Goal: Find specific page/section: Find specific page/section

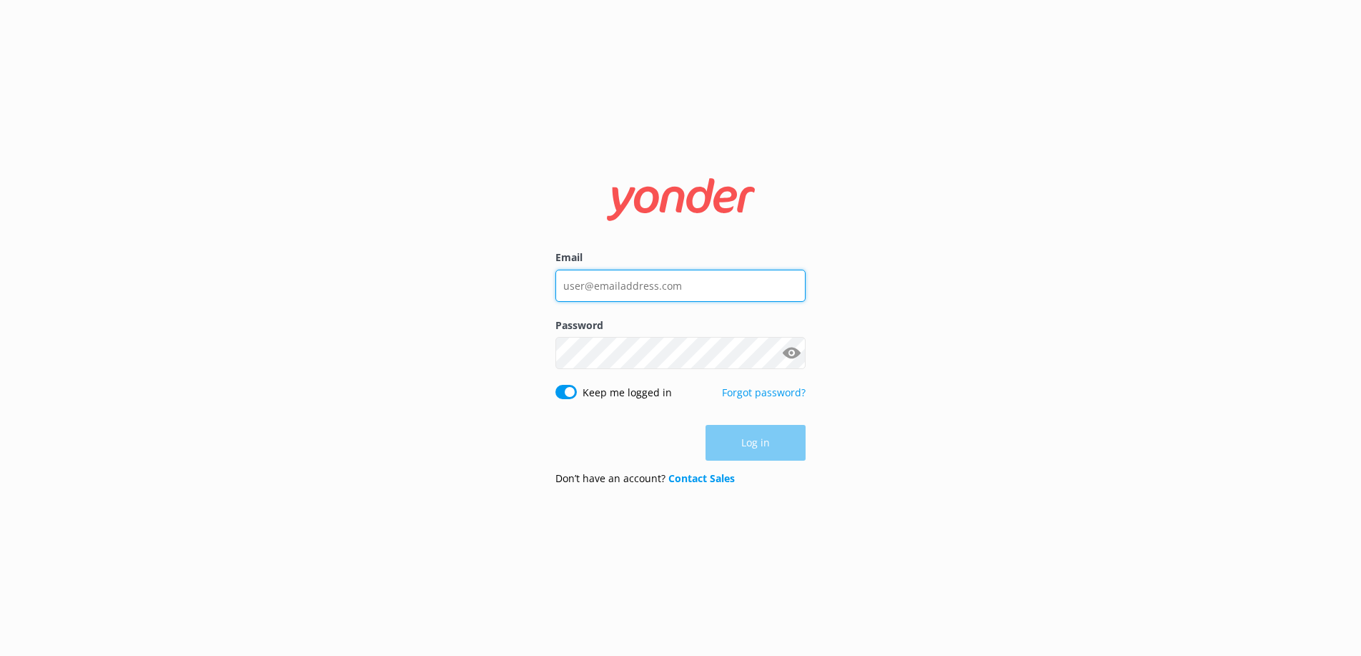
click at [617, 292] on input "Email" at bounding box center [680, 286] width 250 height 32
type input "[EMAIL_ADDRESS][DOMAIN_NAME]"
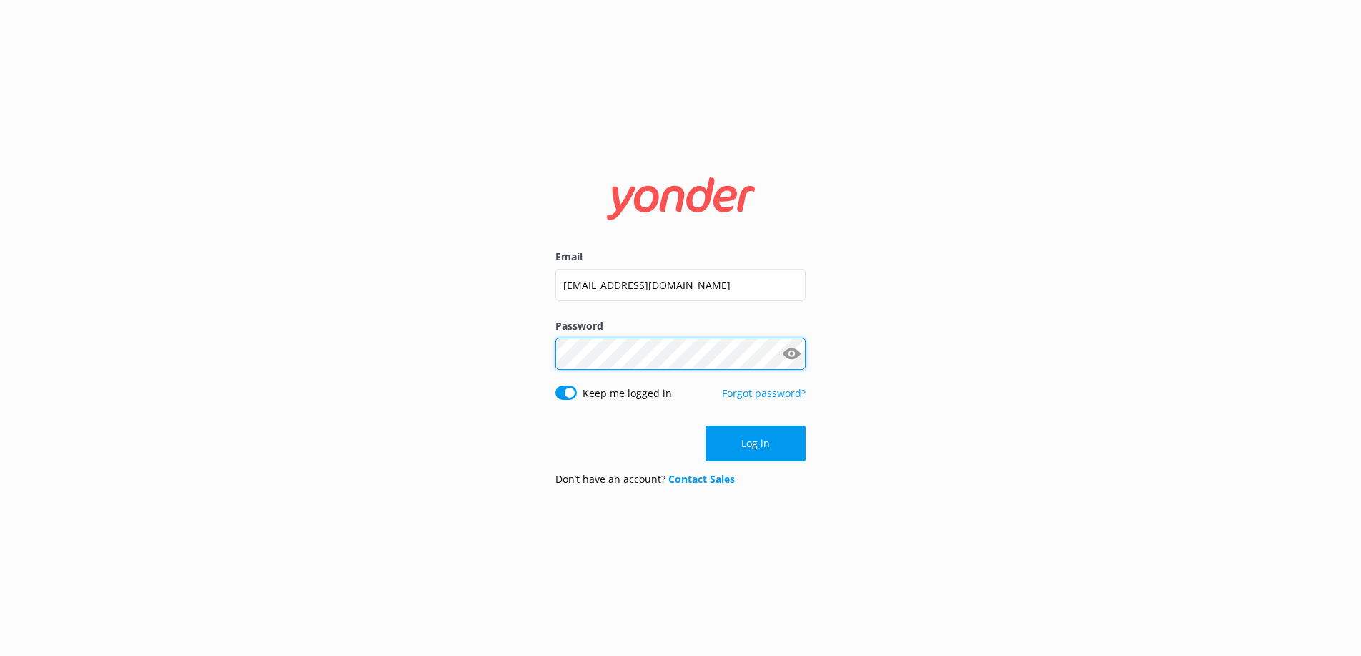
click button "Log in" at bounding box center [756, 443] width 100 height 36
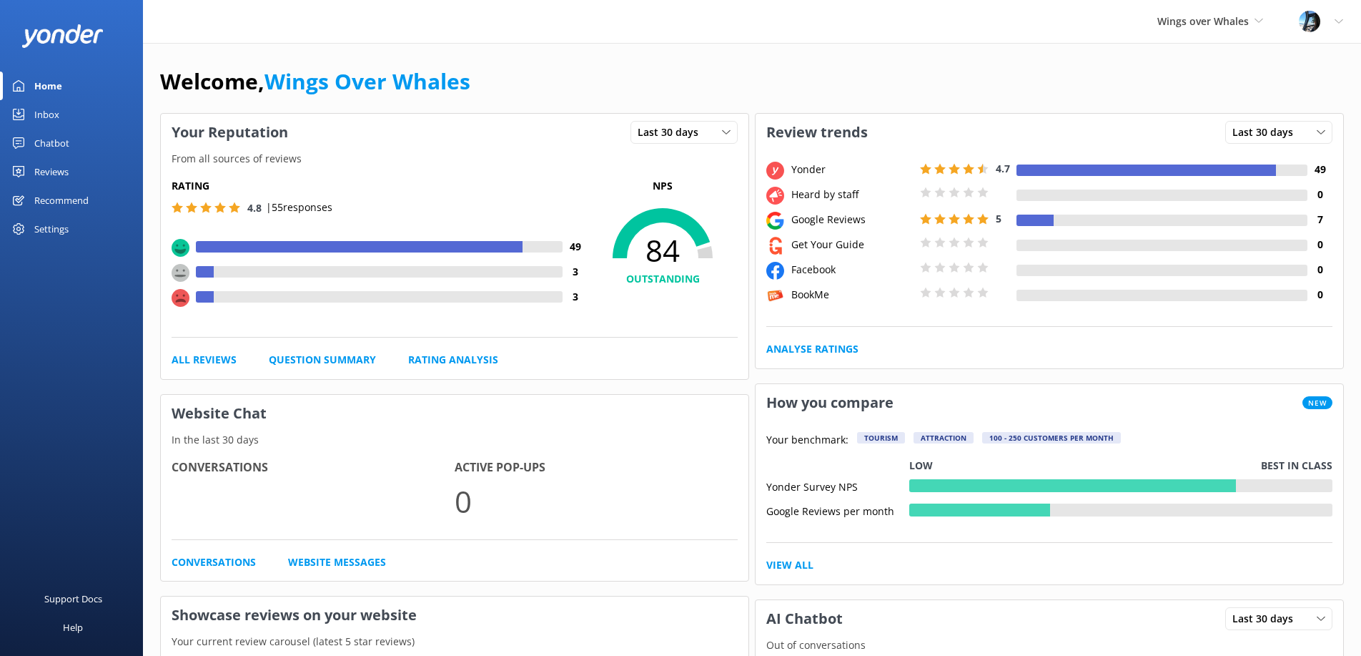
click at [42, 168] on div "Reviews" at bounding box center [51, 171] width 34 height 29
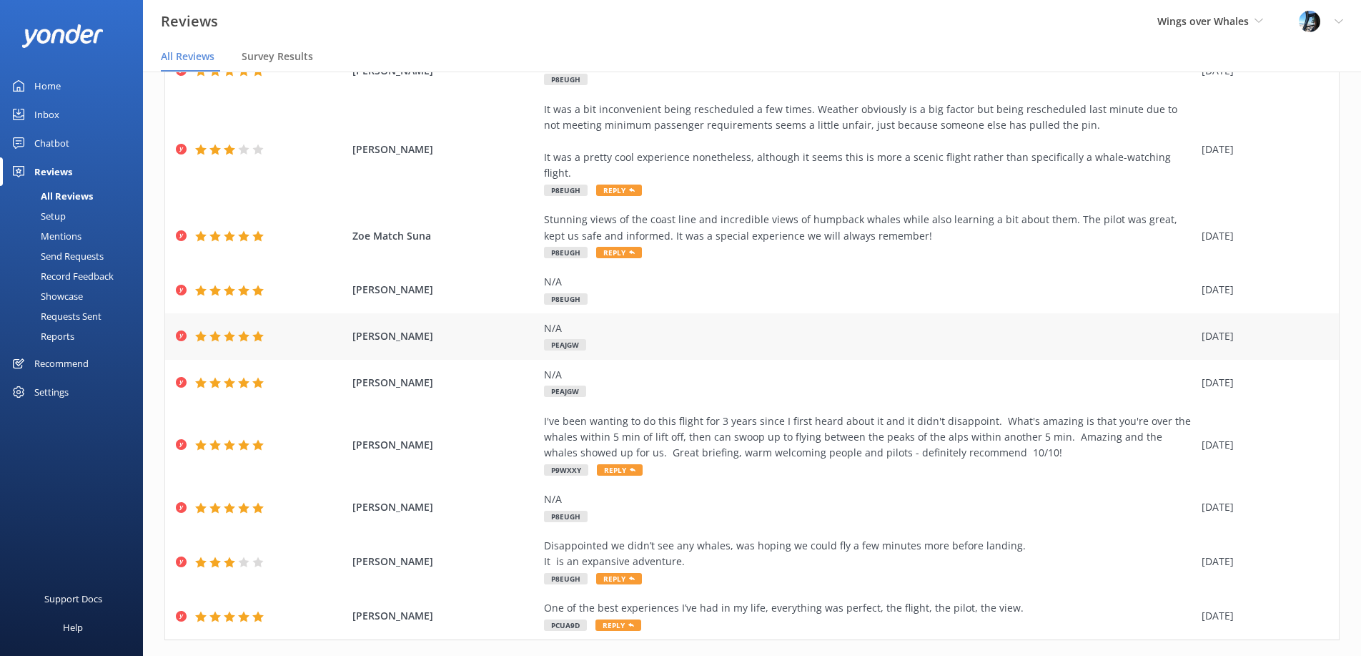
scroll to position [126, 0]
